Goal: Check status: Check status

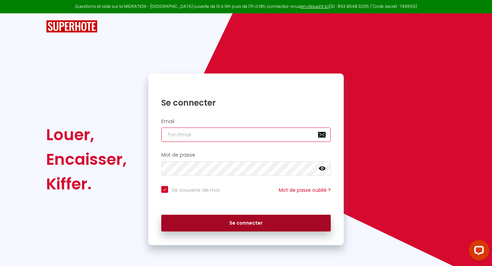
type input "[EMAIL_ADDRESS][DOMAIN_NAME]"
click at [243, 220] on button "Se connecter" at bounding box center [245, 222] width 169 height 17
checkbox input "true"
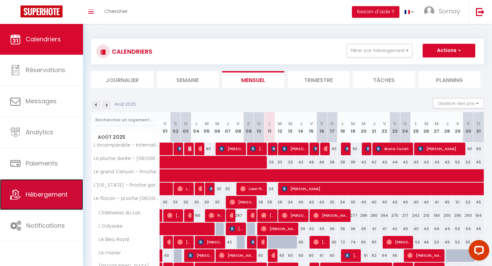
click at [45, 207] on link "Hébergement" at bounding box center [41, 194] width 83 height 31
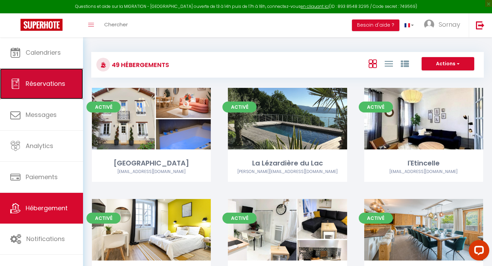
click at [58, 87] on span "Réservations" at bounding box center [46, 83] width 40 height 9
select select "not_cancelled"
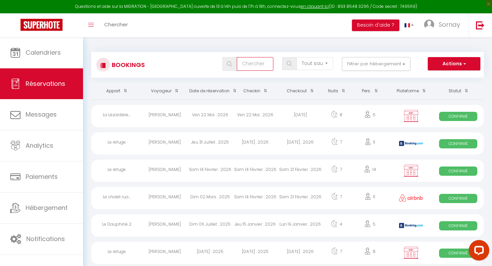
click at [248, 67] on input "text" at bounding box center [255, 64] width 37 height 14
type input "l'ecl"
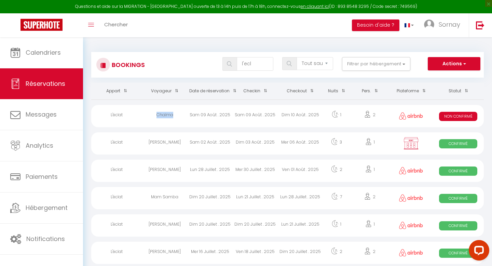
drag, startPoint x: 153, startPoint y: 115, endPoint x: 178, endPoint y: 115, distance: 25.3
click at [178, 115] on div "Chaïma" at bounding box center [164, 116] width 45 height 22
select select "KO"
select select "0"
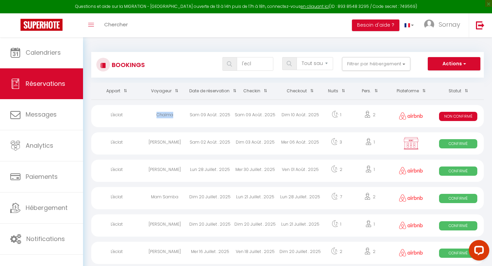
select select "0"
select select "1"
select select
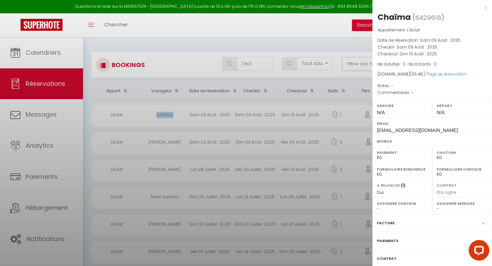
copy div "Chaïma"
